Goal: Entertainment & Leisure: Consume media (video, audio)

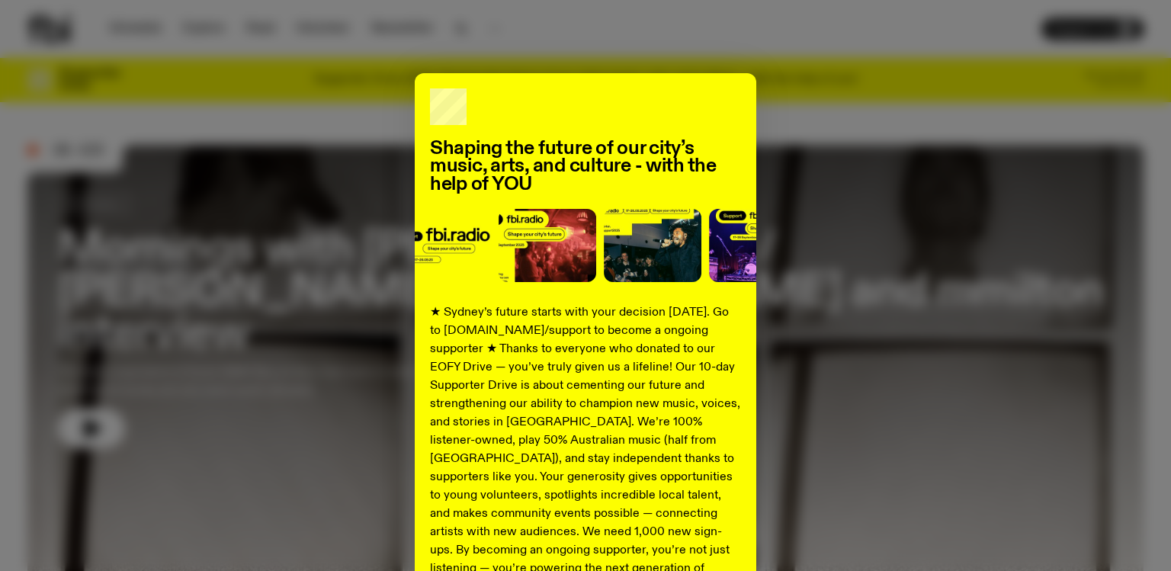
click at [66, 153] on div "Shaping the future of our city’s music, arts, and culture - with the help of YO…" at bounding box center [585, 386] width 1116 height 626
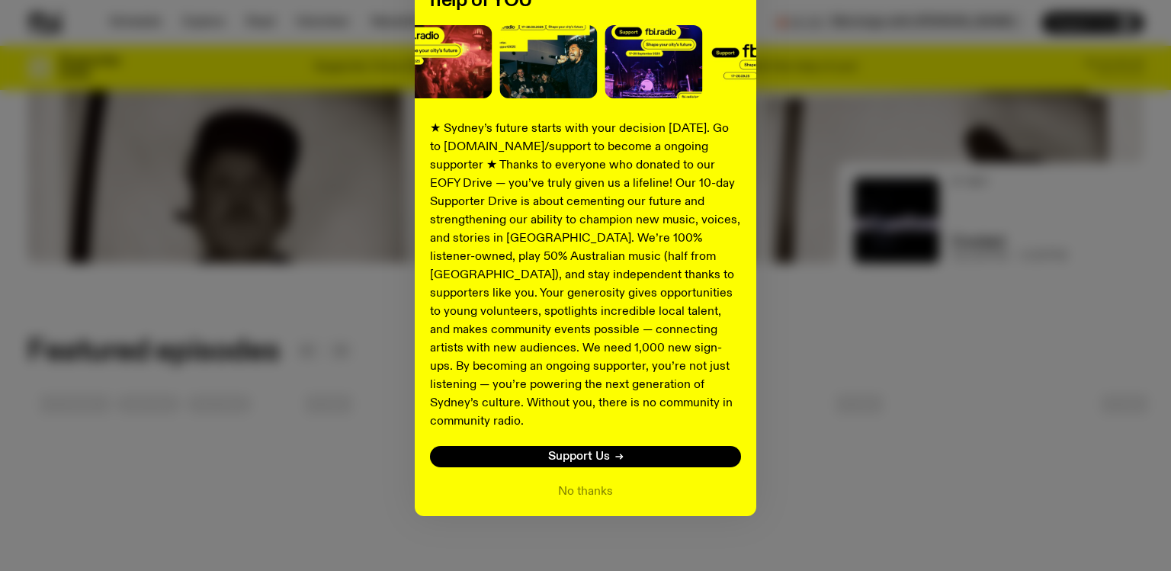
scroll to position [673, 0]
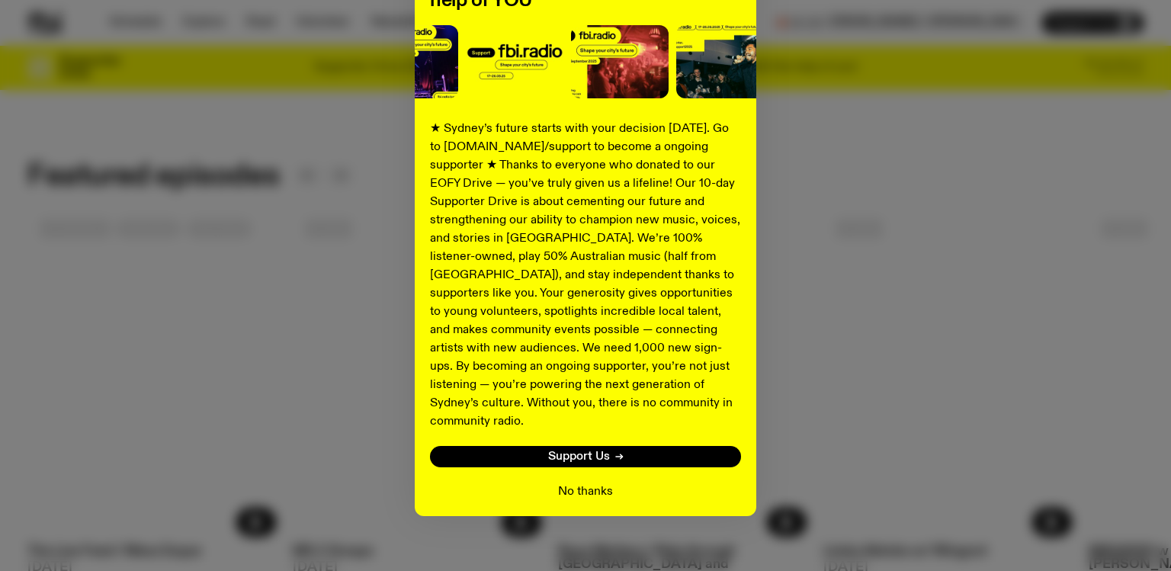
click at [581, 482] on button "No thanks" at bounding box center [585, 491] width 55 height 18
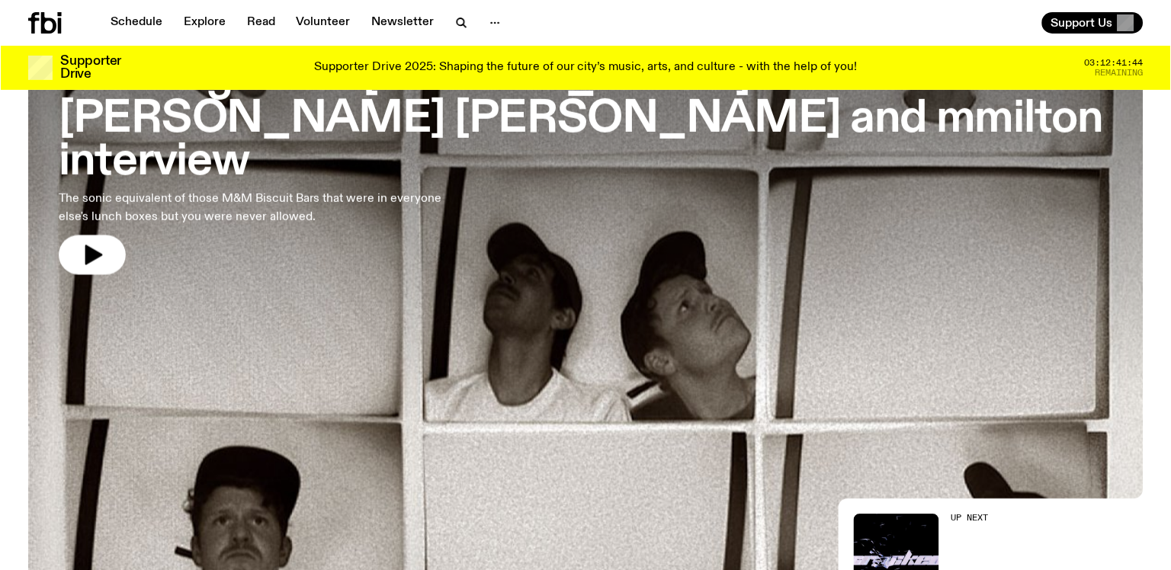
scroll to position [159, 0]
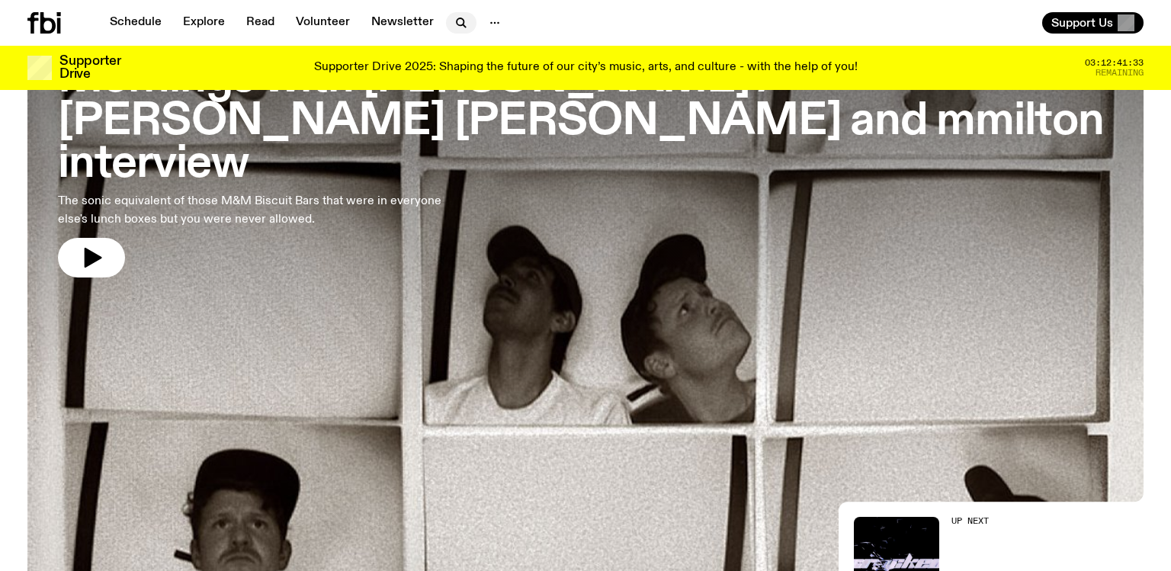
click at [456, 25] on icon "button" at bounding box center [459, 21] width 7 height 7
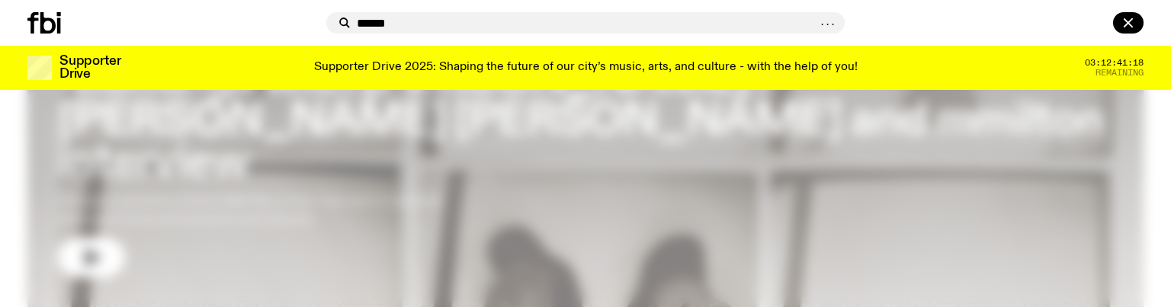
type input "******"
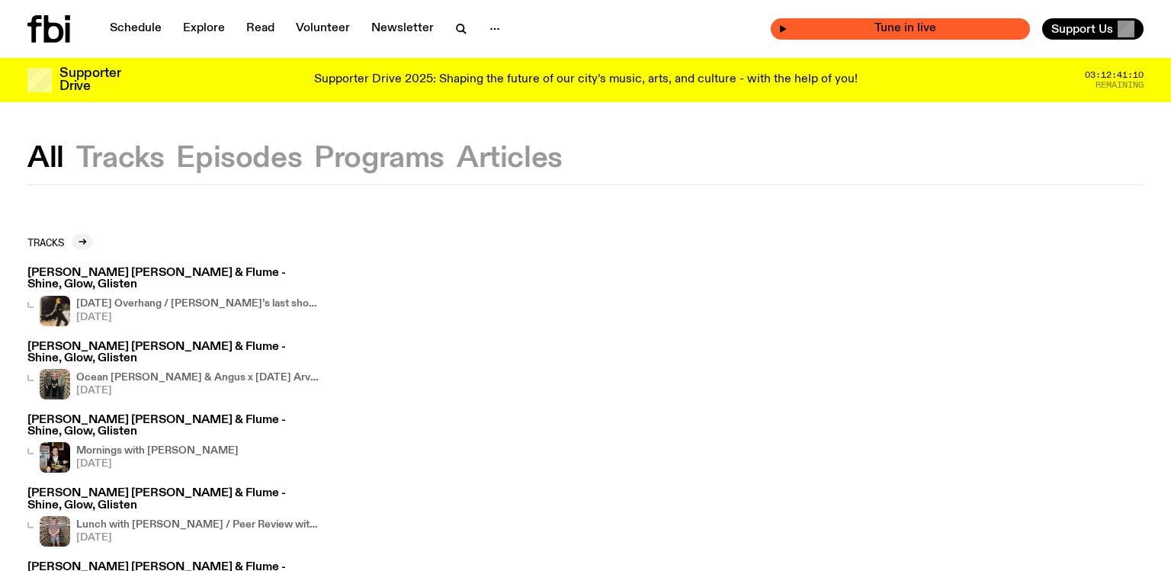
click at [802, 25] on span "Tune in live" at bounding box center [904, 28] width 235 height 11
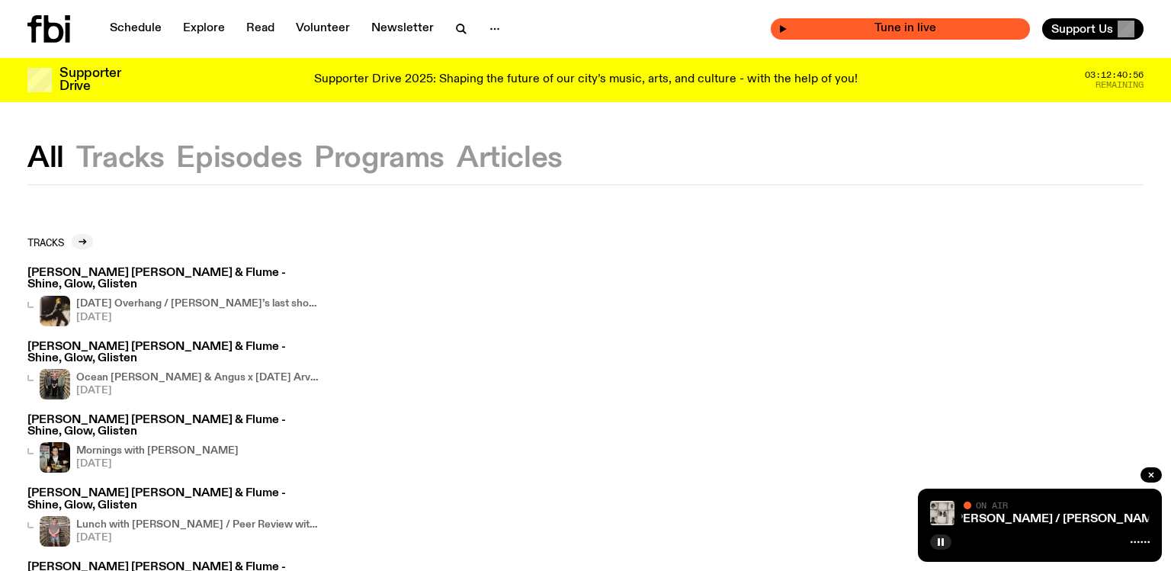
click at [778, 25] on div "Tune in live" at bounding box center [899, 28] width 259 height 21
